Goal: Browse casually

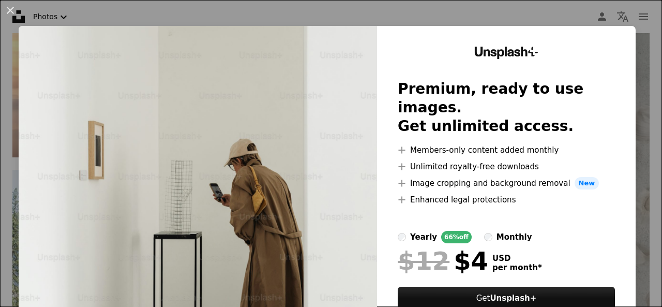
click at [636, 34] on div "An X shape Unsplash+ Premium, ready to use images. Get unlimited access. A plus…" at bounding box center [331, 153] width 662 height 307
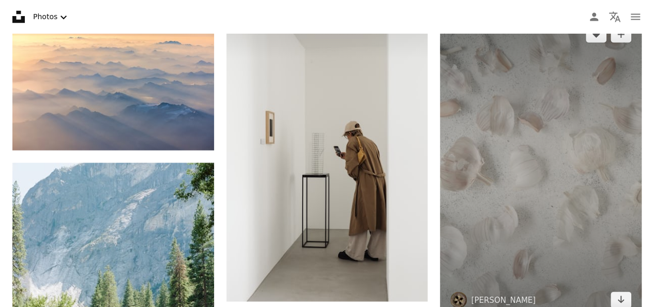
click at [527, 123] on img at bounding box center [541, 167] width 202 height 302
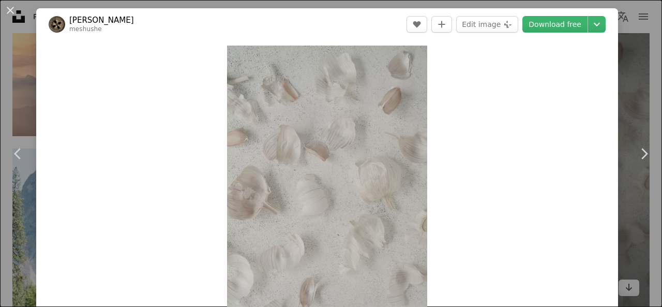
scroll to position [787, 0]
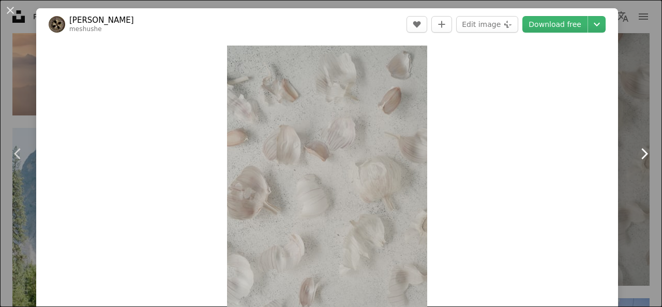
click at [626, 113] on link "Chevron right" at bounding box center [644, 153] width 36 height 99
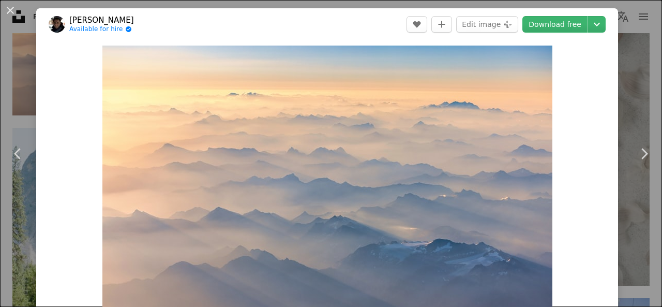
click at [617, 29] on div "An X shape Chevron left Chevron right [PERSON_NAME] Available for hire A checkm…" at bounding box center [331, 153] width 662 height 307
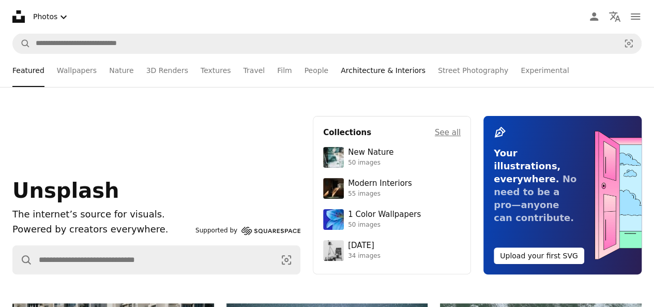
click at [355, 75] on link "Architecture & Interiors" at bounding box center [383, 70] width 85 height 33
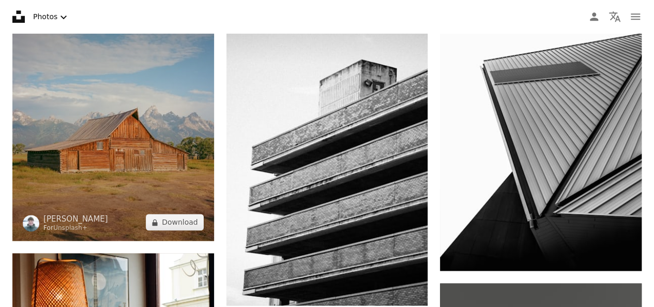
scroll to position [675, 0]
